Goal: Transaction & Acquisition: Book appointment/travel/reservation

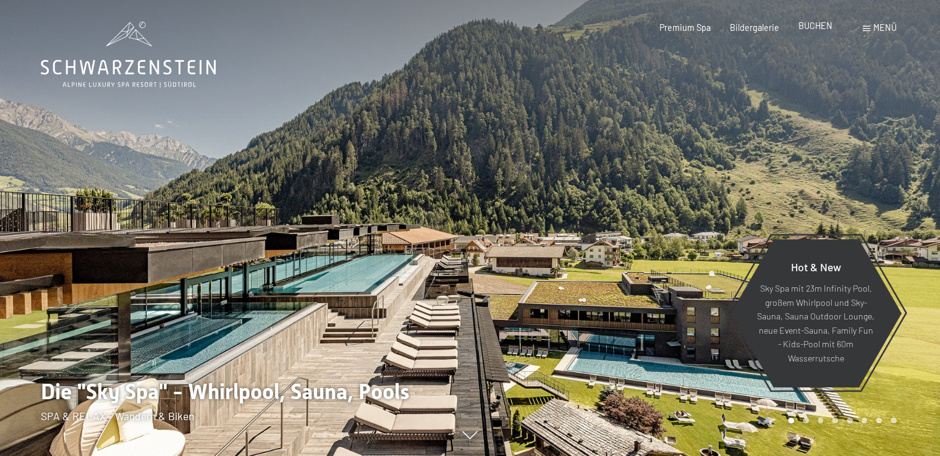
click at [811, 28] on span "BUCHEN" at bounding box center [816, 25] width 34 height 11
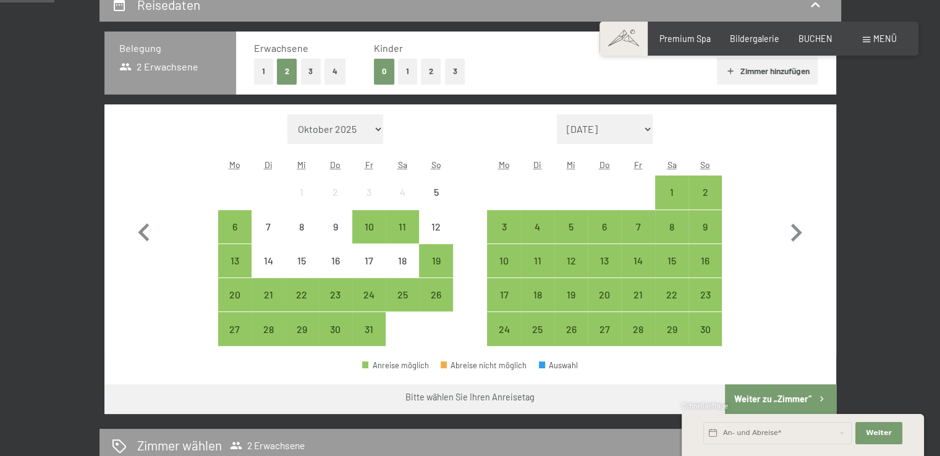
scroll to position [283, 0]
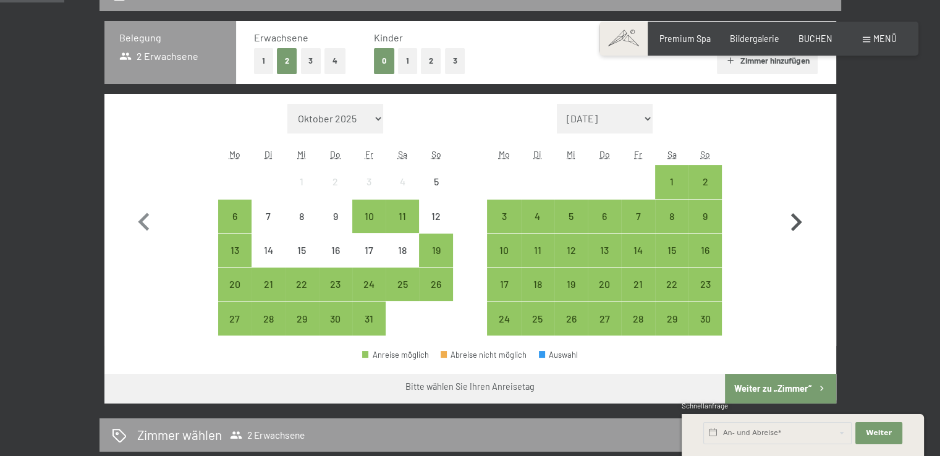
click at [796, 223] on icon "button" at bounding box center [796, 222] width 11 height 18
select select "2025-11-01"
select select "2025-12-01"
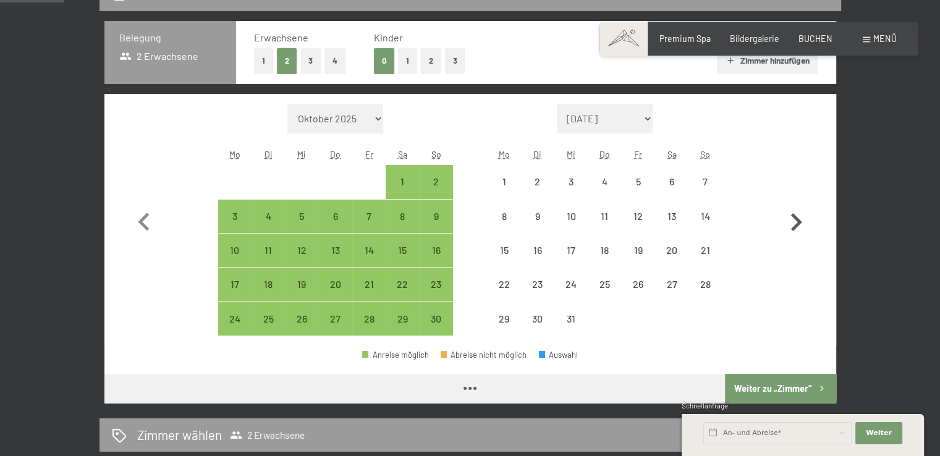
click at [796, 223] on icon "button" at bounding box center [796, 222] width 11 height 18
select select "2025-12-01"
select select "2026-01-01"
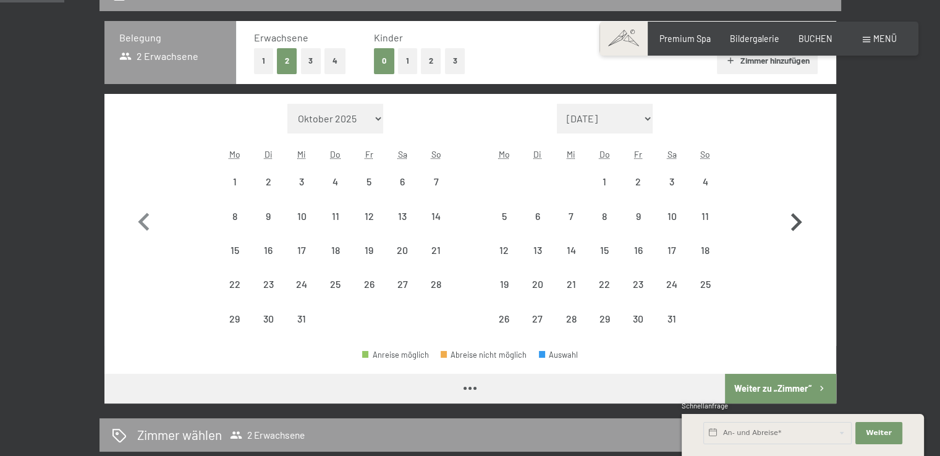
select select "2025-12-01"
select select "2026-01-01"
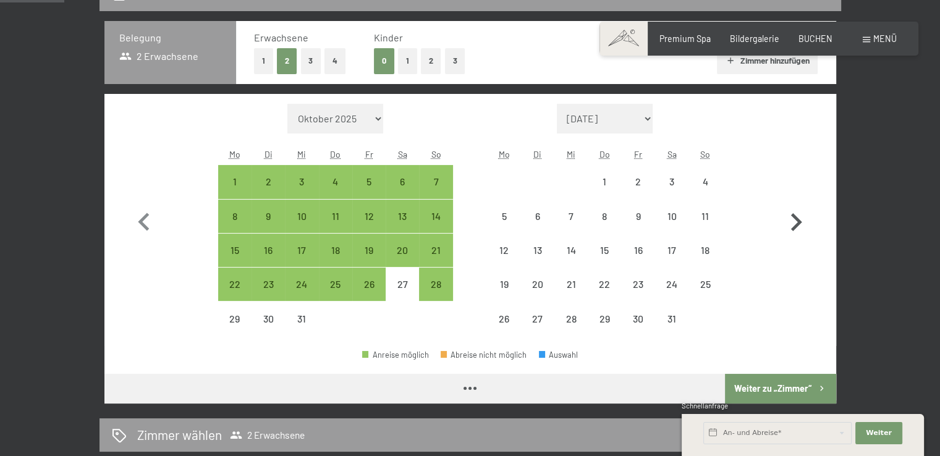
select select "2025-12-01"
select select "2026-01-01"
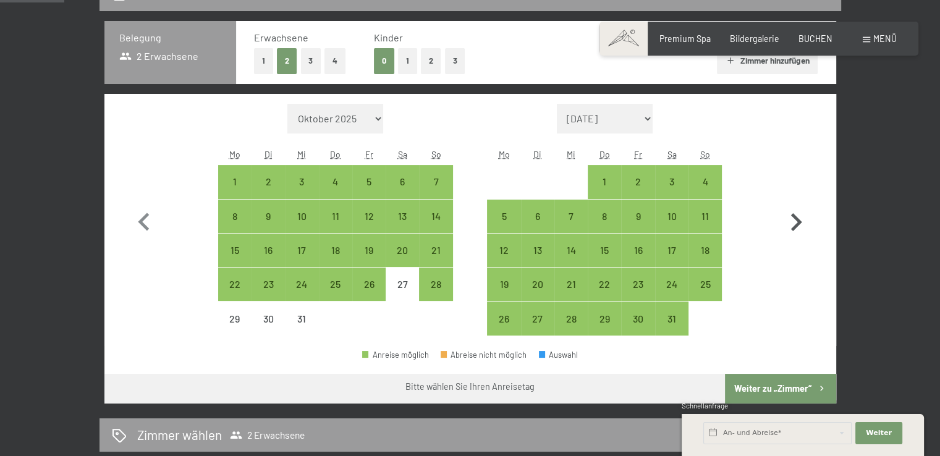
click at [796, 223] on icon "button" at bounding box center [796, 222] width 11 height 18
select select "2026-01-01"
select select "2026-02-01"
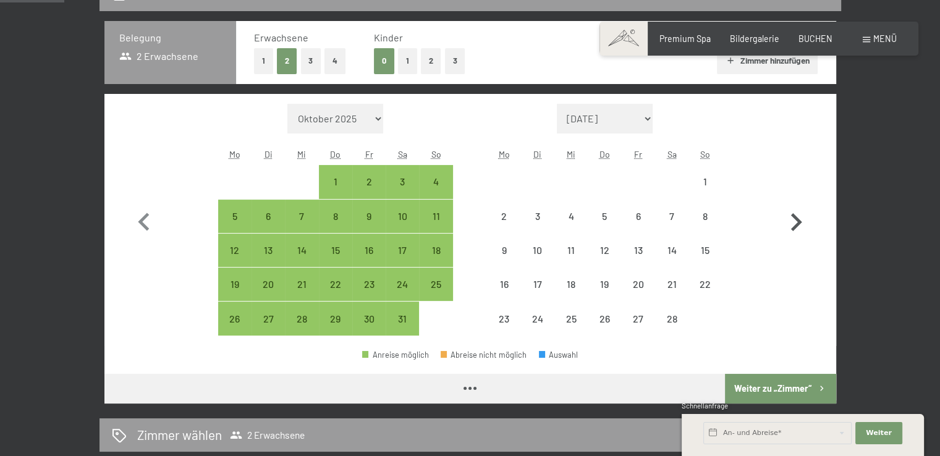
select select "2026-01-01"
select select "2026-02-01"
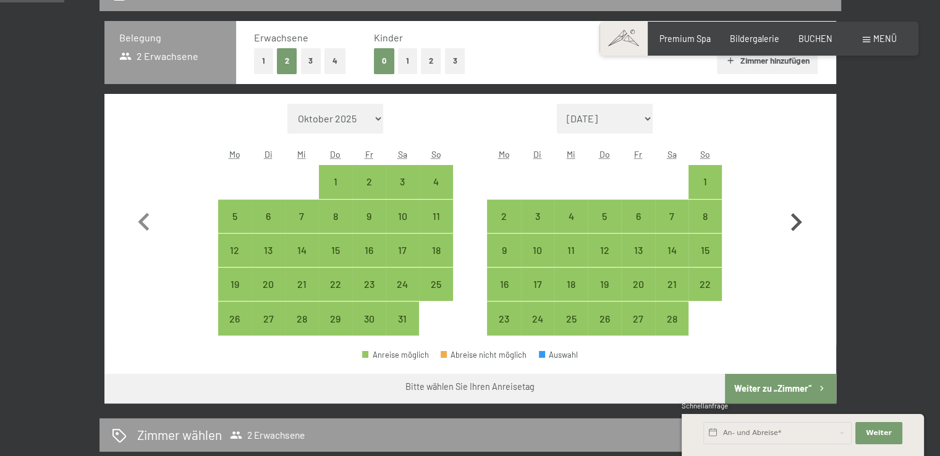
click at [796, 223] on icon "button" at bounding box center [796, 222] width 11 height 18
select select "2026-02-01"
select select "2026-03-01"
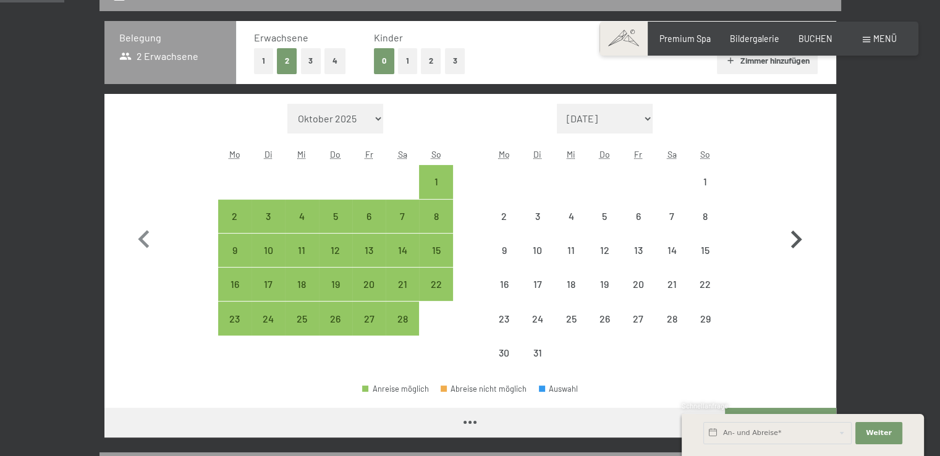
select select "2026-02-01"
select select "2026-03-01"
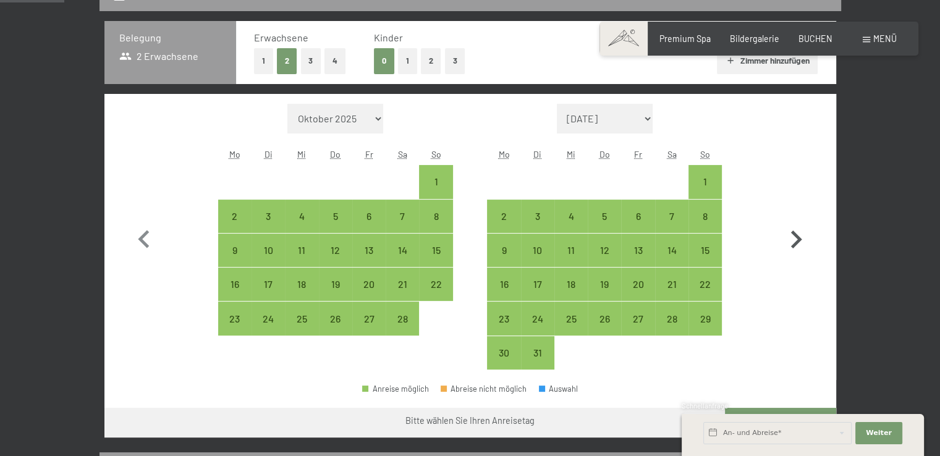
click at [798, 223] on icon "button" at bounding box center [796, 240] width 36 height 36
select select "2026-03-01"
select select "2026-04-01"
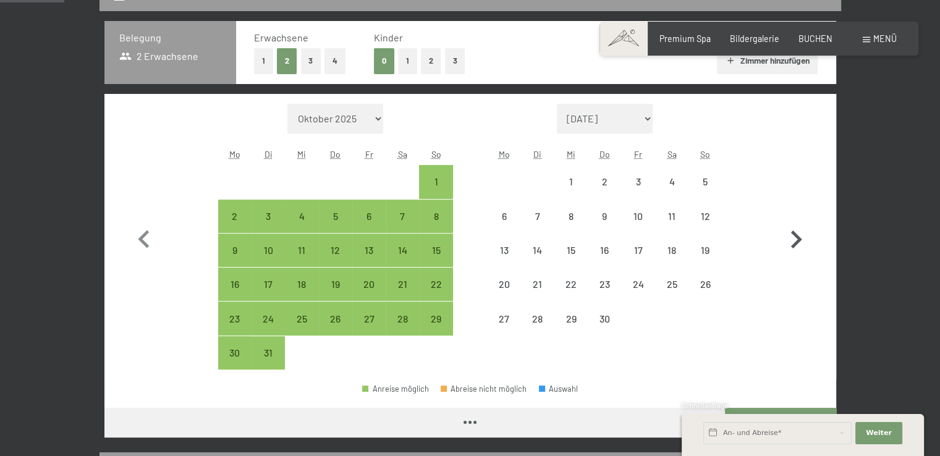
select select "2026-03-01"
select select "2026-04-01"
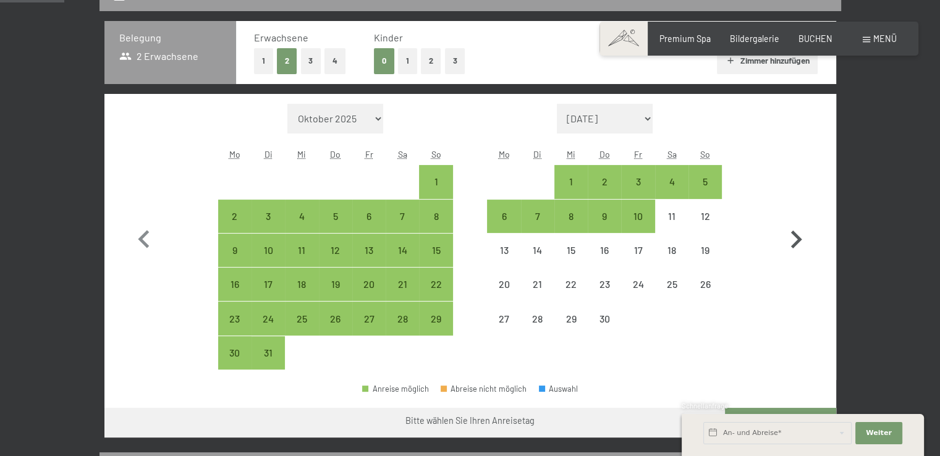
click at [798, 223] on icon "button" at bounding box center [796, 240] width 36 height 36
select select "2026-04-01"
select select "2026-05-01"
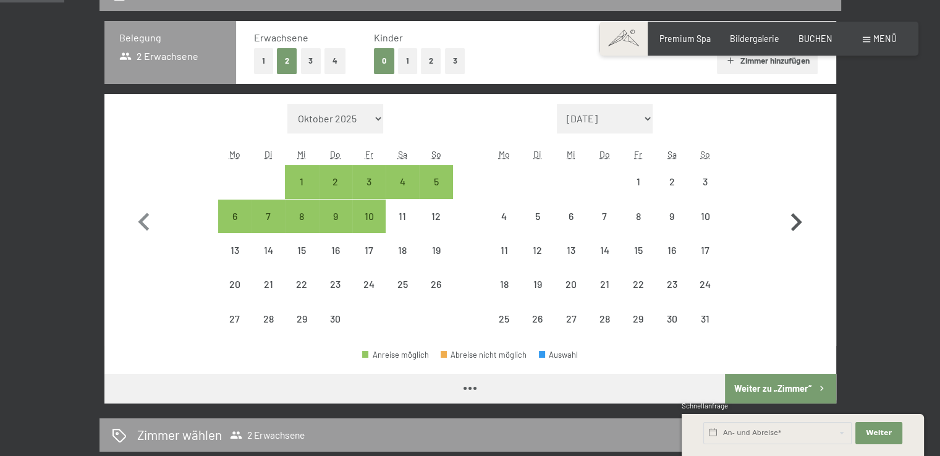
select select "2026-04-01"
select select "2026-05-01"
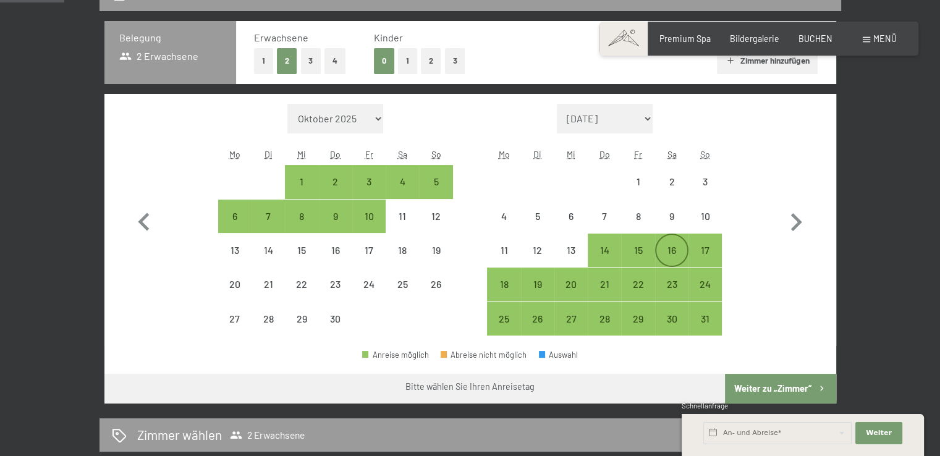
click at [670, 250] on div "16" at bounding box center [672, 260] width 31 height 31
select select "2026-04-01"
select select "2026-05-01"
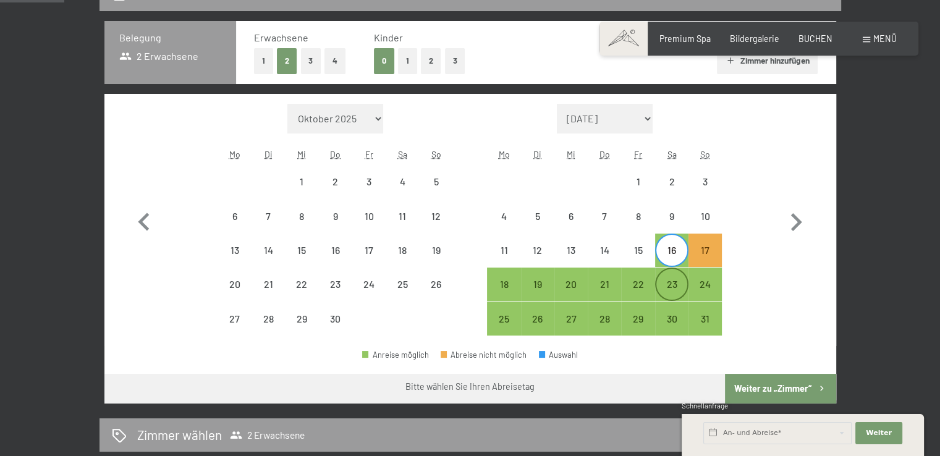
click at [673, 286] on div "23" at bounding box center [672, 294] width 31 height 31
select select "2026-04-01"
select select "2026-05-01"
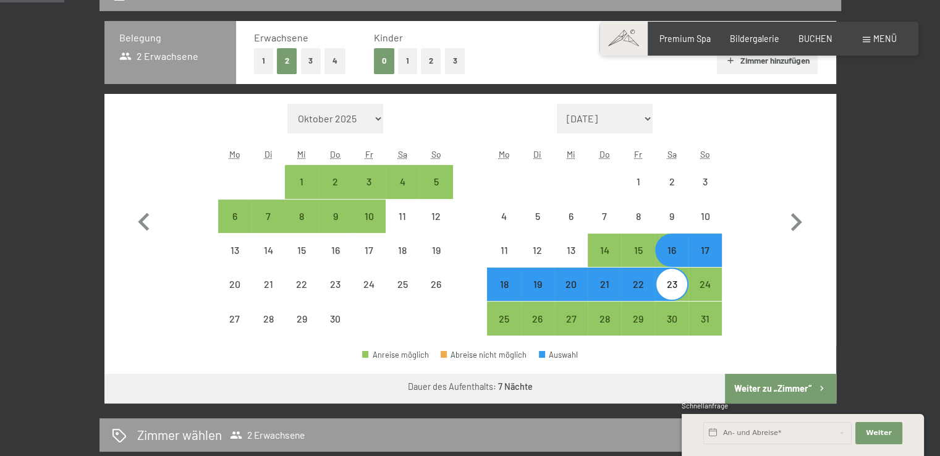
click at [776, 388] on button "Weiter zu „Zimmer“" at bounding box center [780, 389] width 111 height 30
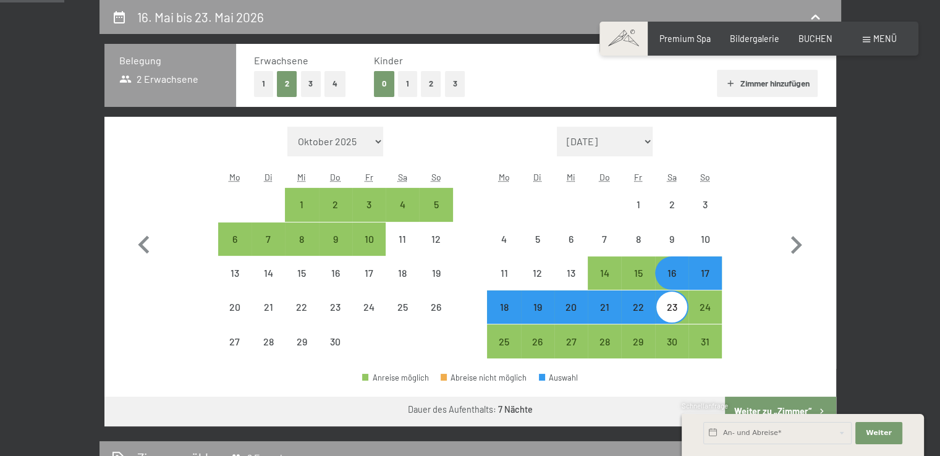
select select "2026-04-01"
select select "2026-05-01"
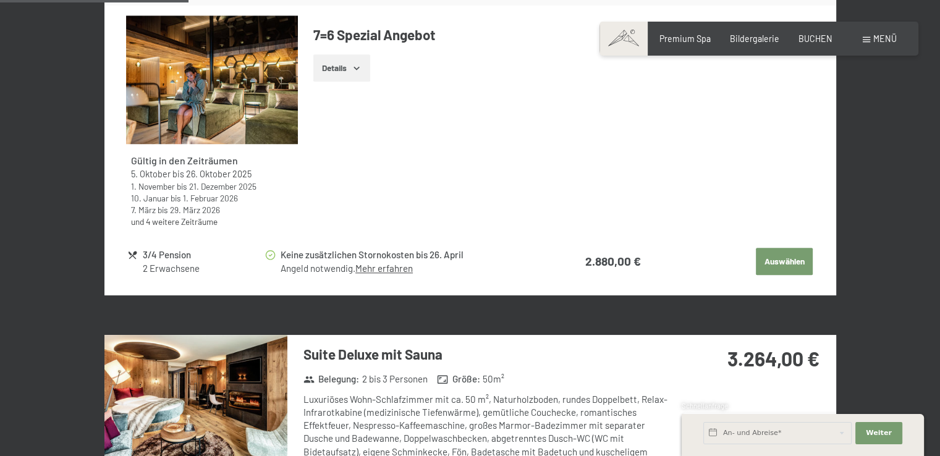
scroll to position [942, 0]
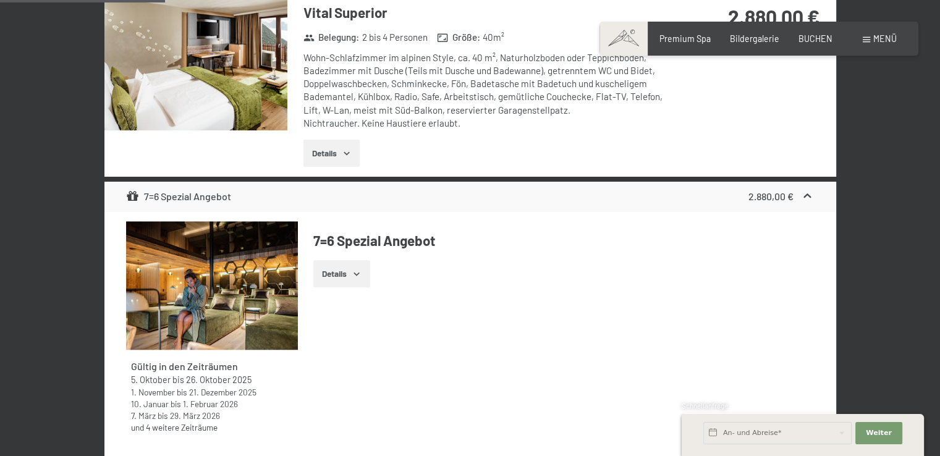
drag, startPoint x: 945, startPoint y: 49, endPoint x: 927, endPoint y: 85, distance: 40.1
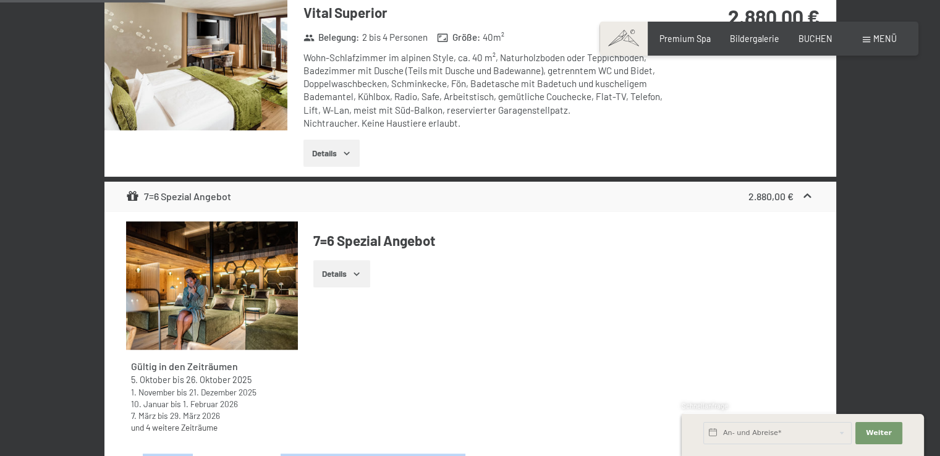
drag, startPoint x: 926, startPoint y: 82, endPoint x: 932, endPoint y: 56, distance: 27.3
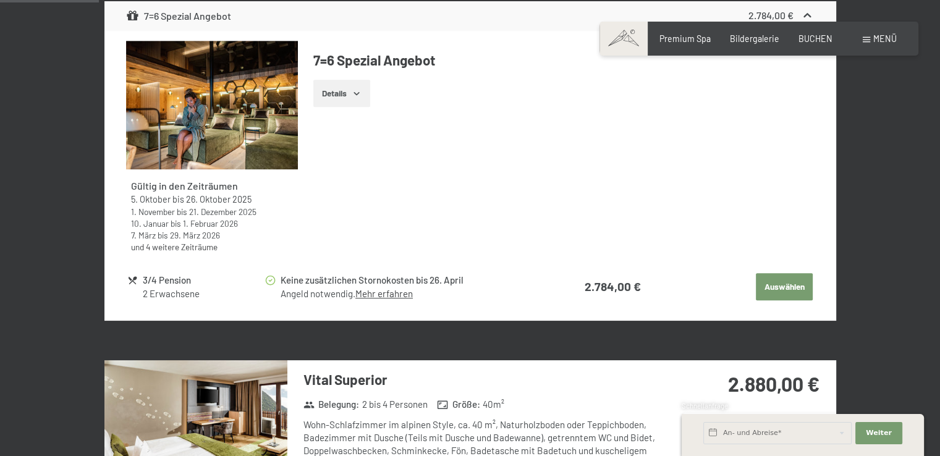
scroll to position [455, 0]
